Goal: Task Accomplishment & Management: Manage account settings

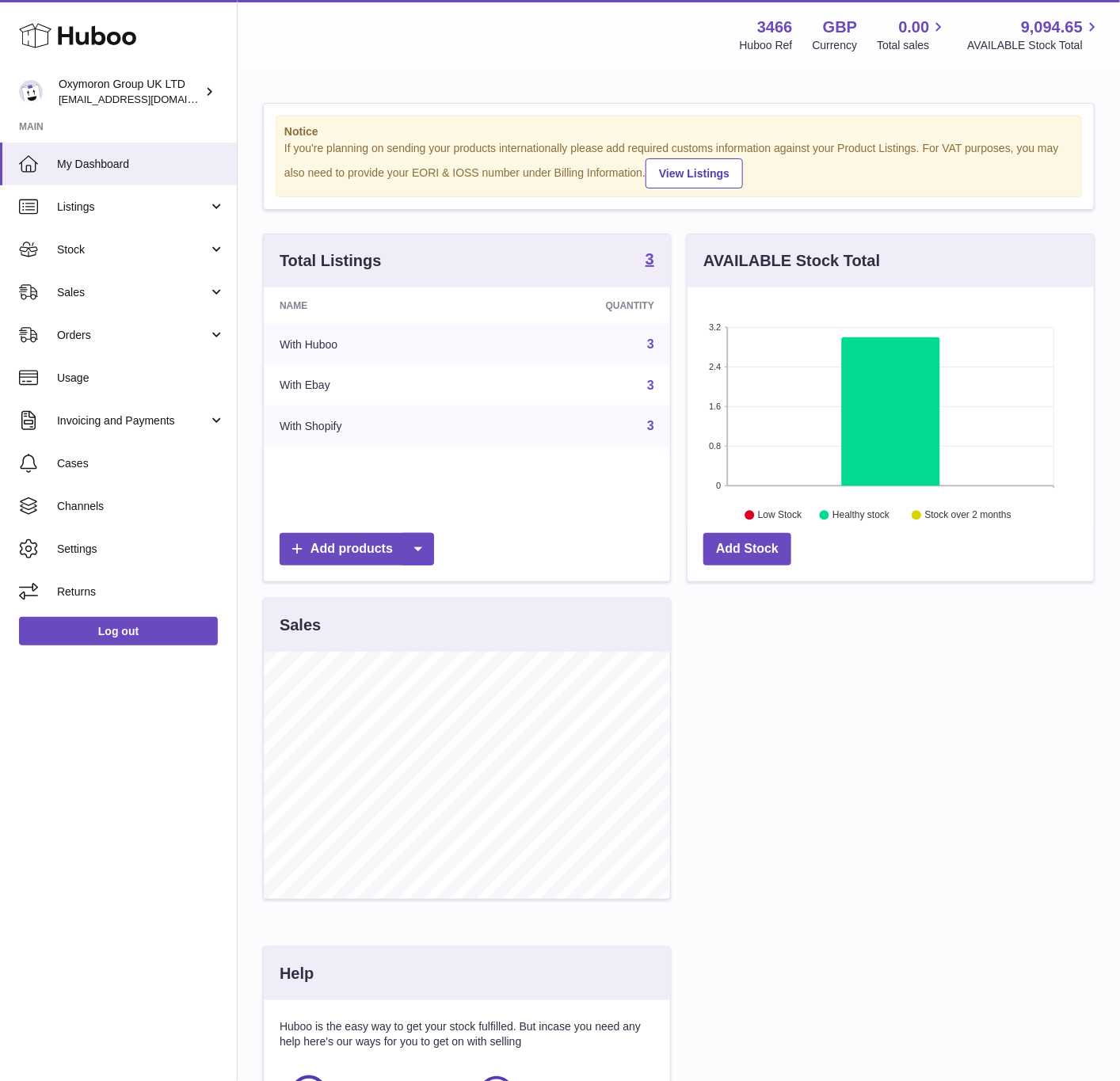
scroll to position [247, 404]
click at [202, 504] on span "Channels" at bounding box center [140, 506] width 168 height 15
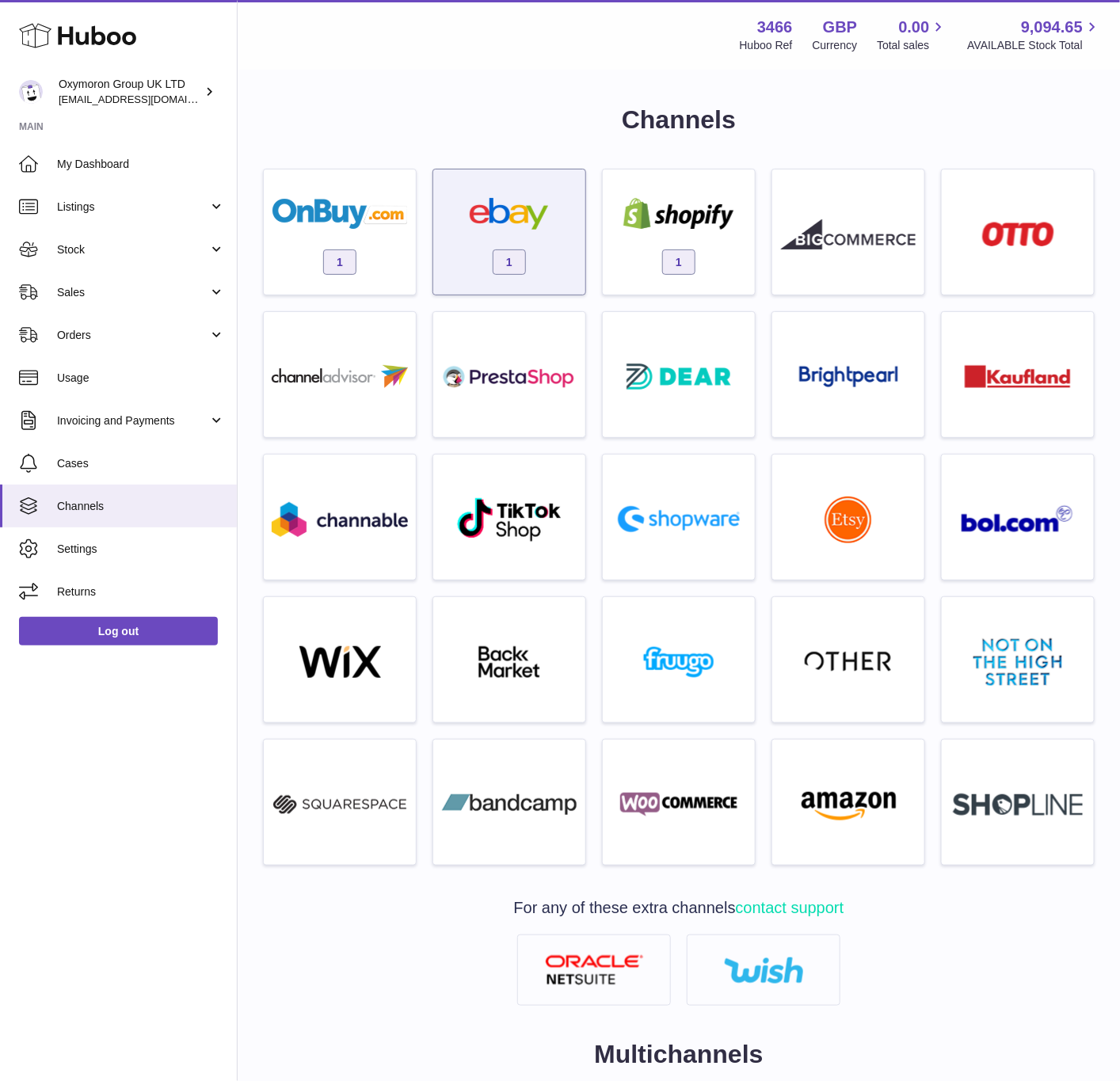
click at [538, 250] on div "1" at bounding box center [509, 236] width 136 height 102
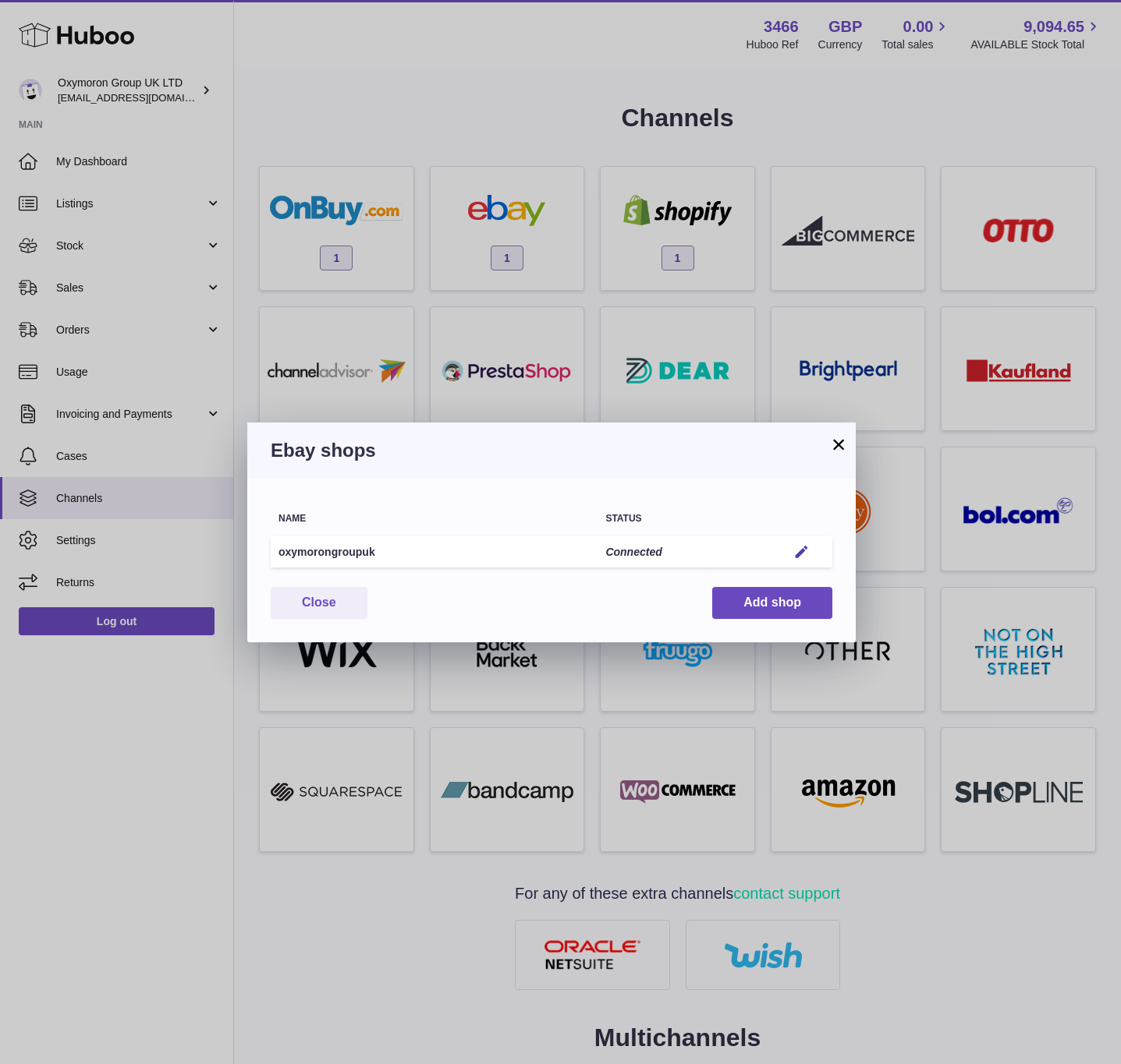
click at [667, 246] on div "× Ebay shops Warning Something went wrong. Please reload the page and try again…" at bounding box center [560, 532] width 1121 height 1064
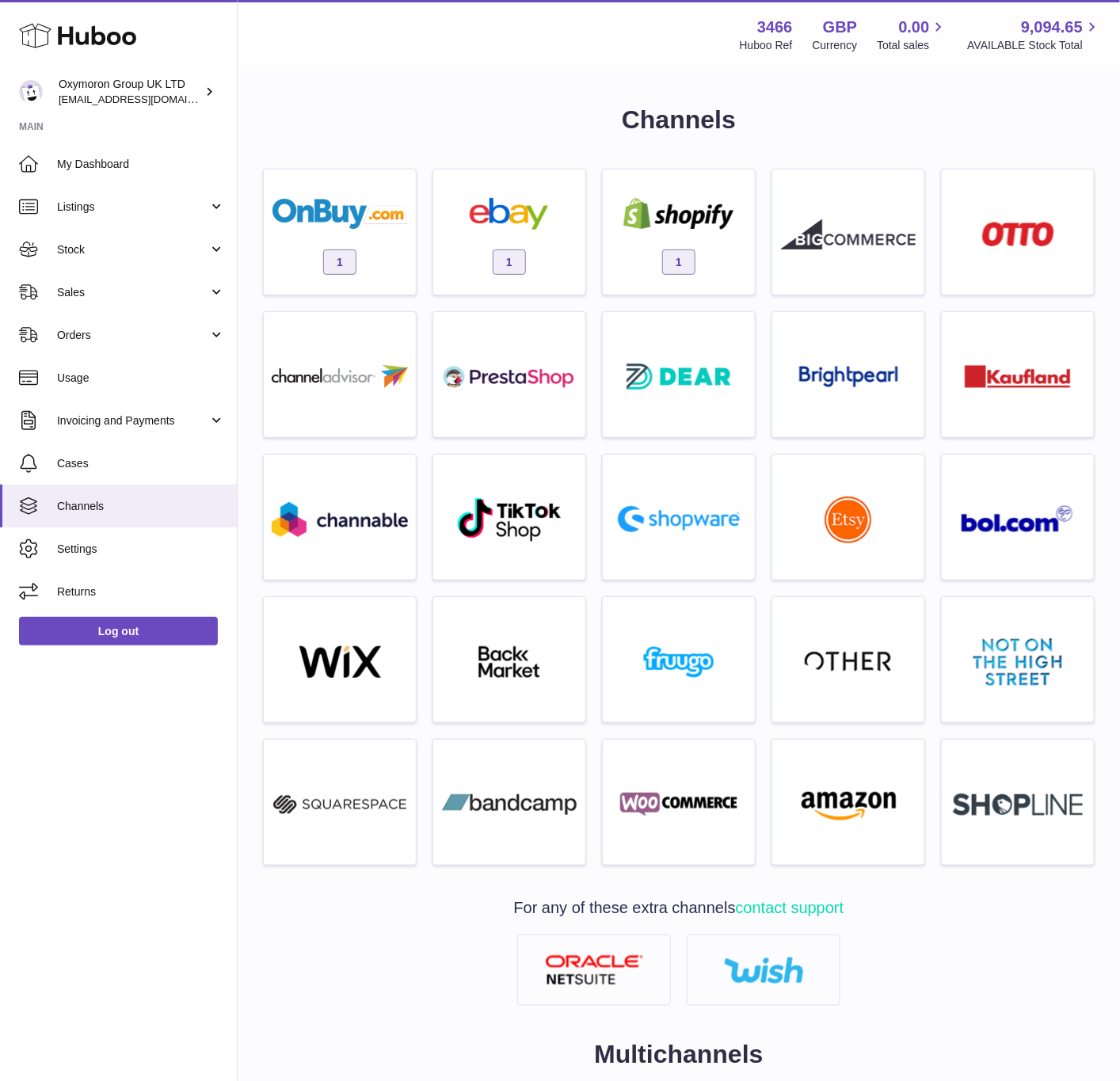
click at [677, 250] on span "1" at bounding box center [678, 262] width 34 height 25
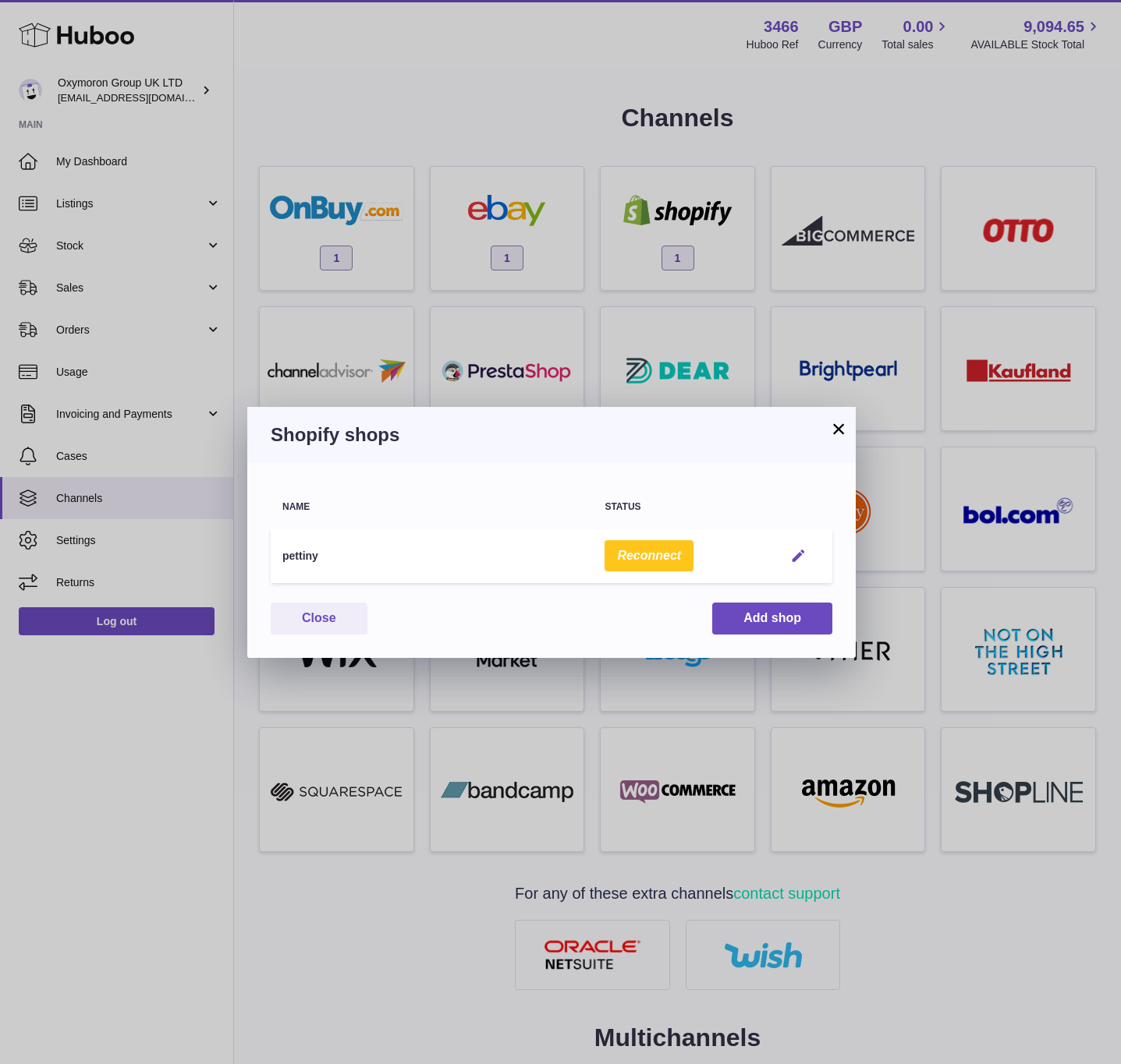
click at [791, 552] on em "button" at bounding box center [797, 555] width 16 height 16
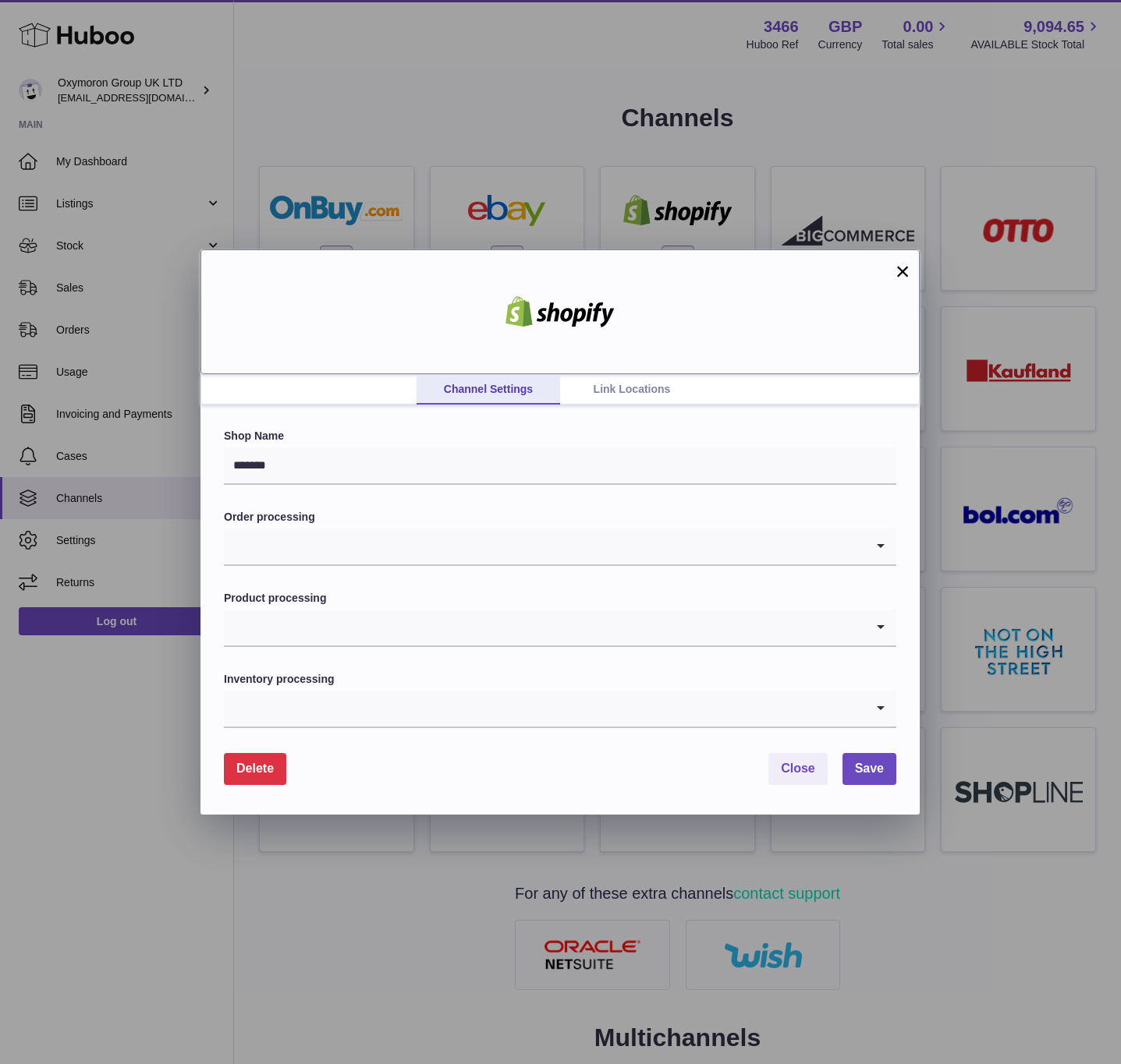
click at [630, 354] on div at bounding box center [560, 312] width 719 height 125
click at [619, 375] on link "Link Locations" at bounding box center [632, 389] width 144 height 29
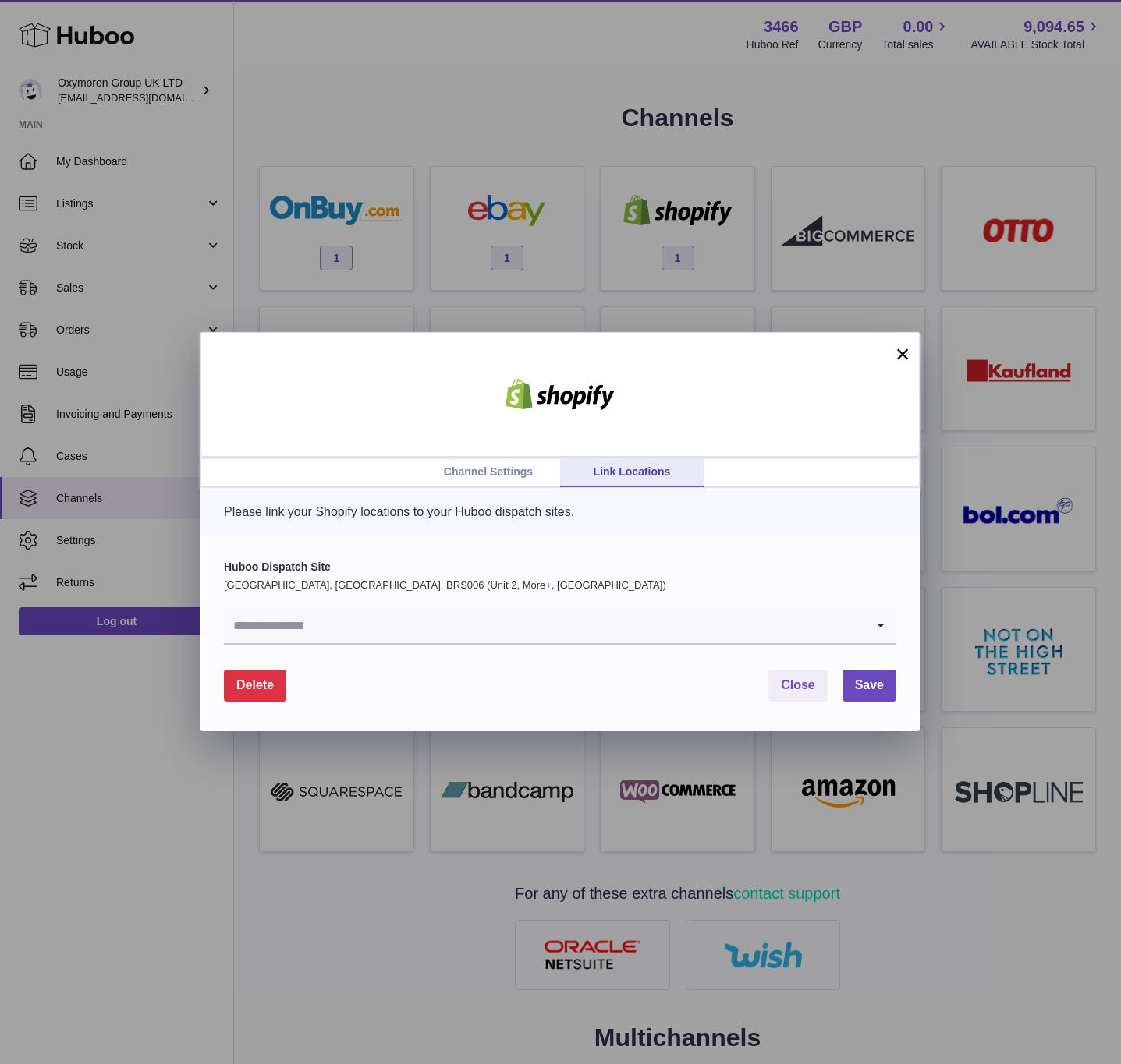
click at [424, 623] on input "Search for option" at bounding box center [545, 625] width 641 height 36
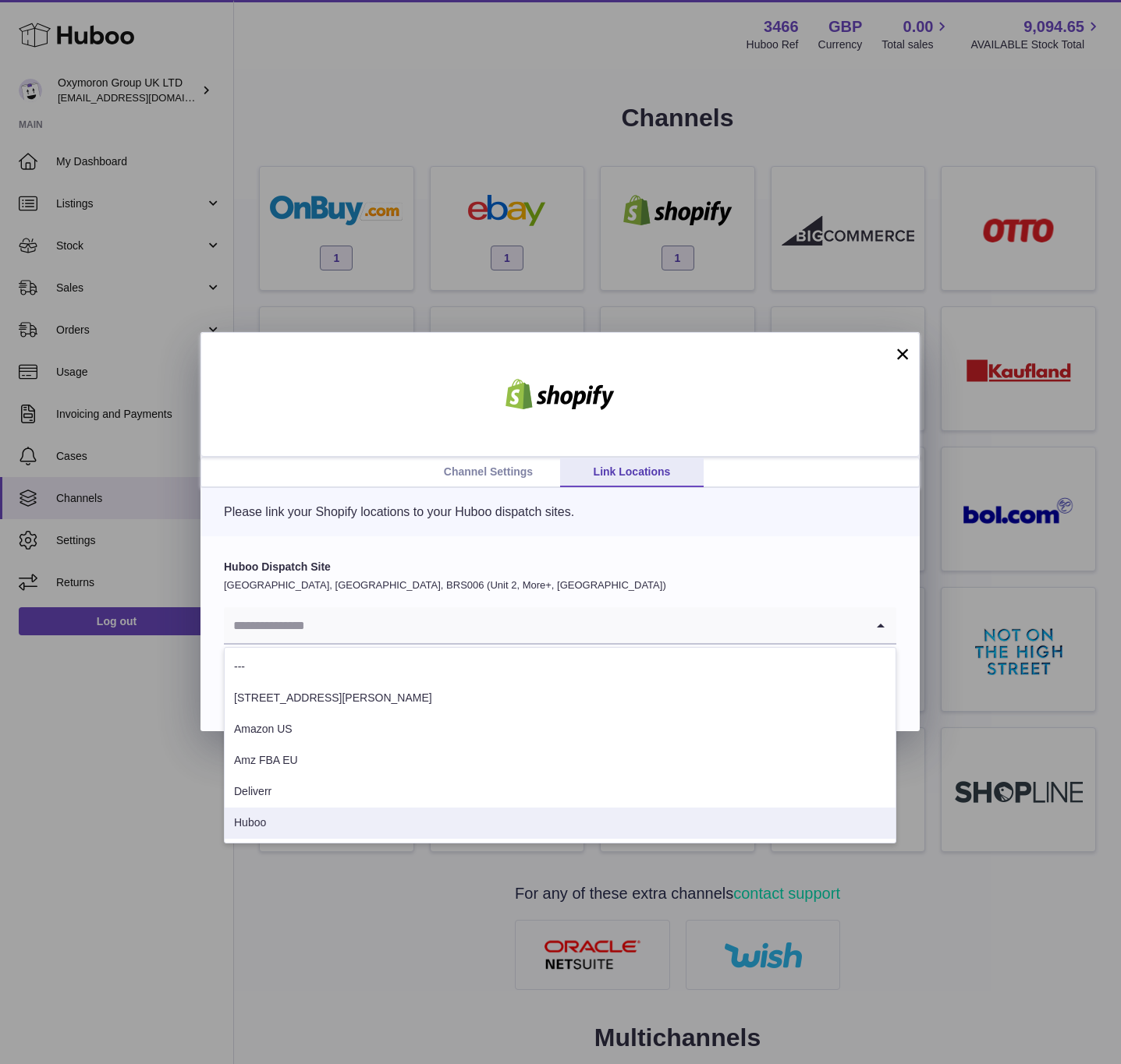
click at [346, 827] on li "Huboo" at bounding box center [559, 823] width 671 height 31
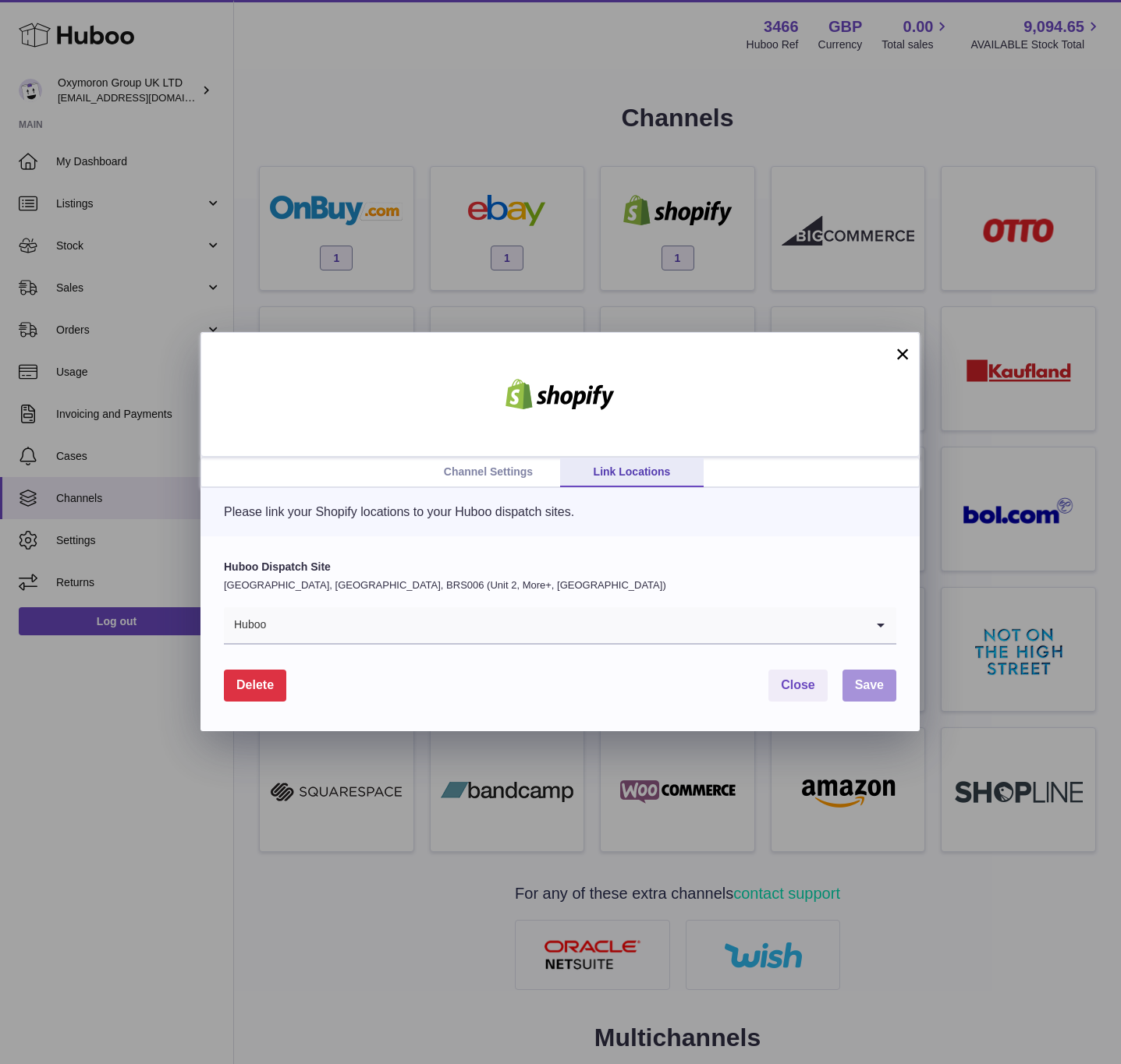
click at [864, 691] on span "Save" at bounding box center [868, 685] width 28 height 13
